Goal: Navigation & Orientation: Find specific page/section

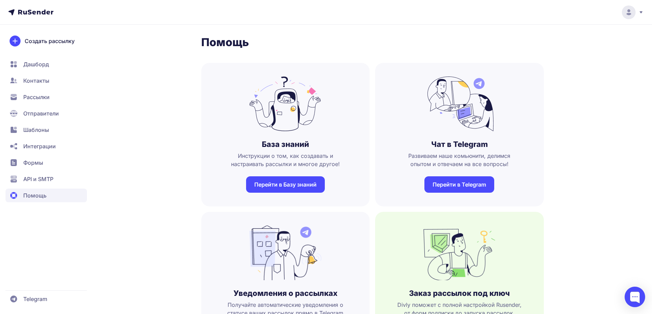
click at [32, 102] on span "Рассылки" at bounding box center [45, 97] width 81 height 14
